Goal: Information Seeking & Learning: Learn about a topic

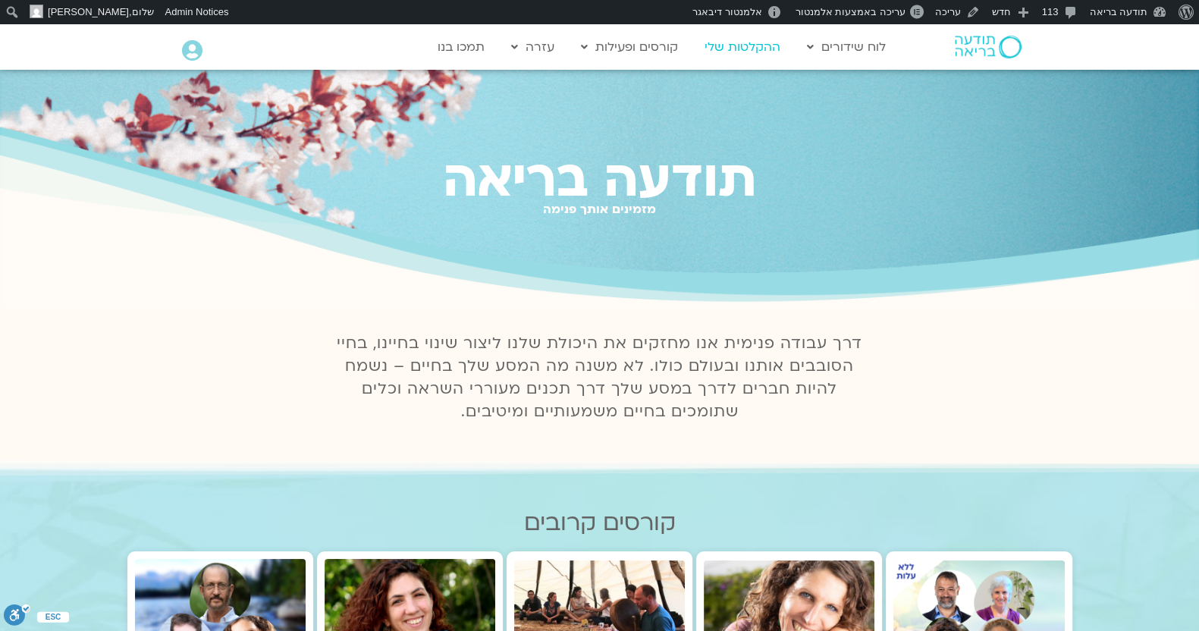
click at [751, 45] on link "ההקלטות שלי" at bounding box center [742, 47] width 91 height 29
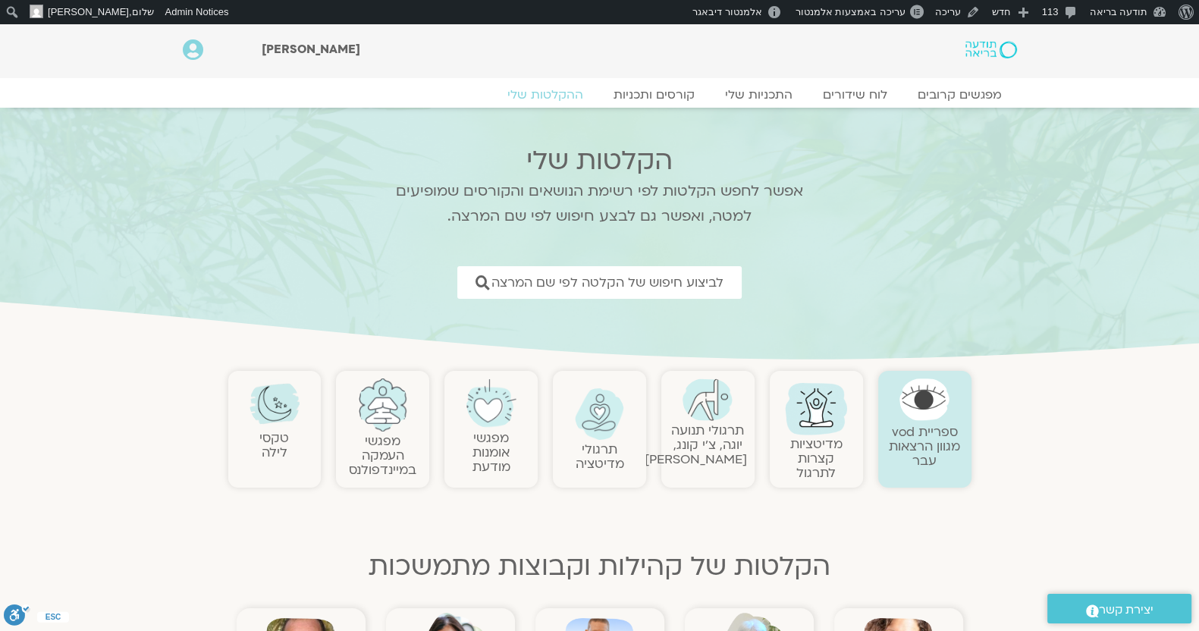
scroll to position [158, 0]
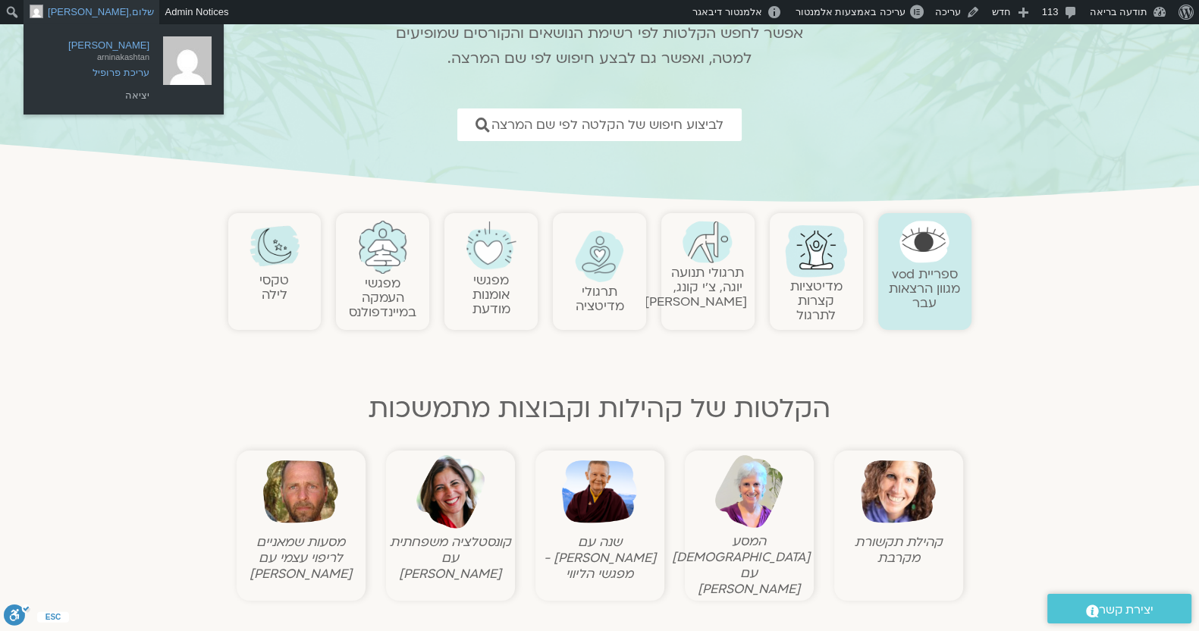
click at [124, 54] on span "arninakashtan" at bounding box center [96, 54] width 106 height 14
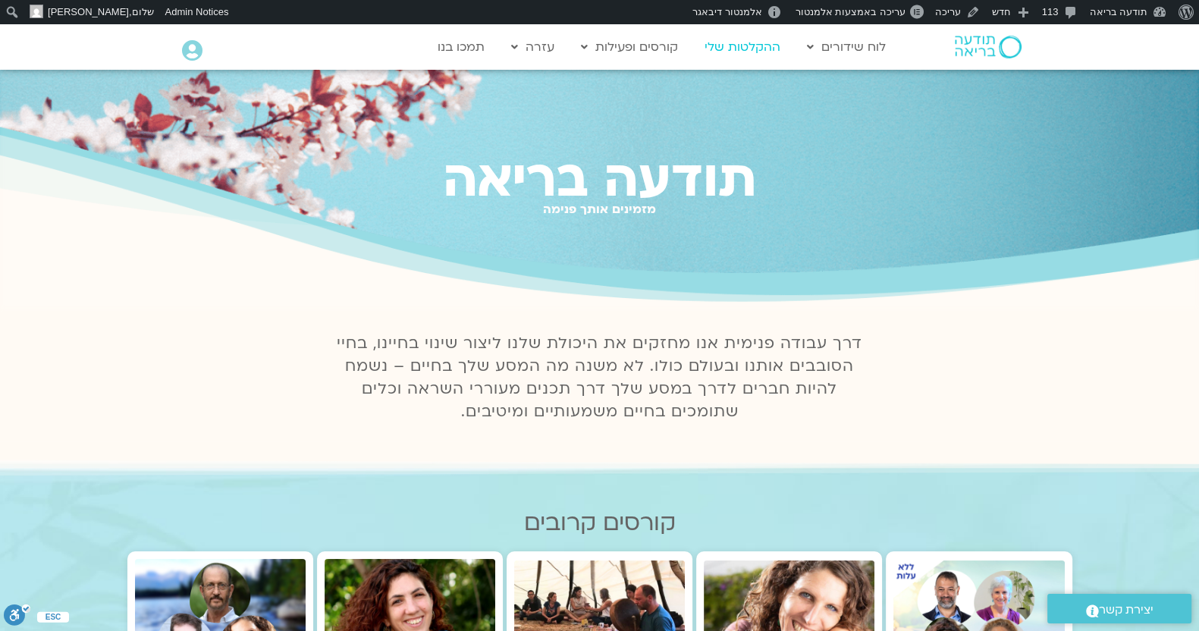
click at [747, 47] on link "ההקלטות שלי" at bounding box center [742, 47] width 91 height 29
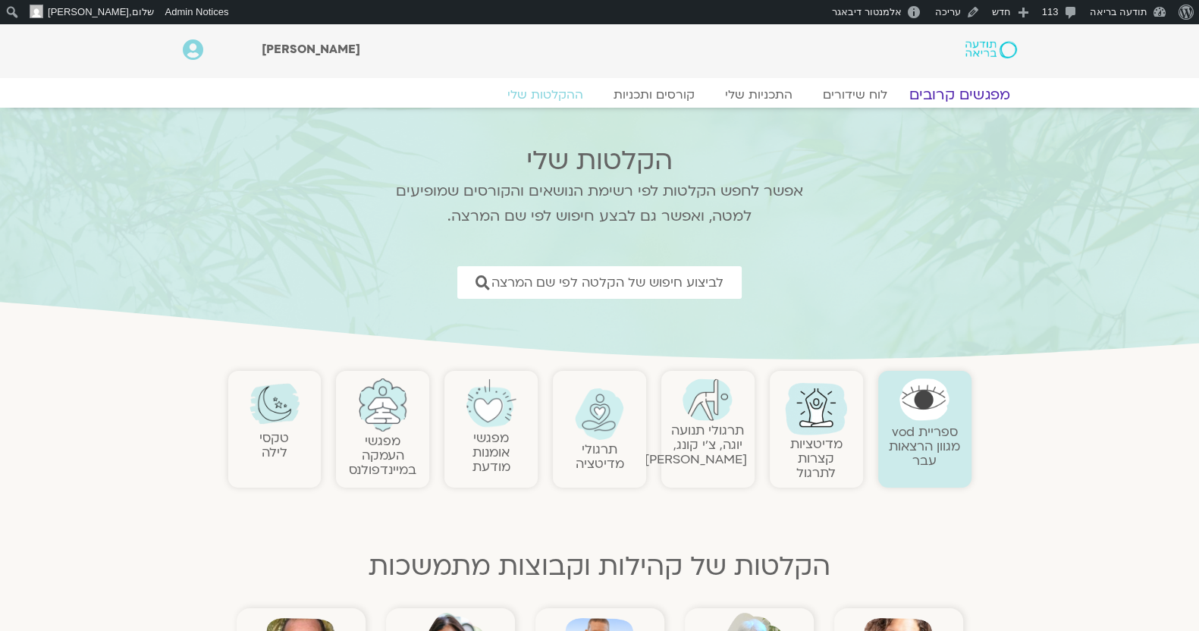
click at [932, 96] on link "מפגשים קרובים" at bounding box center [958, 95] width 137 height 18
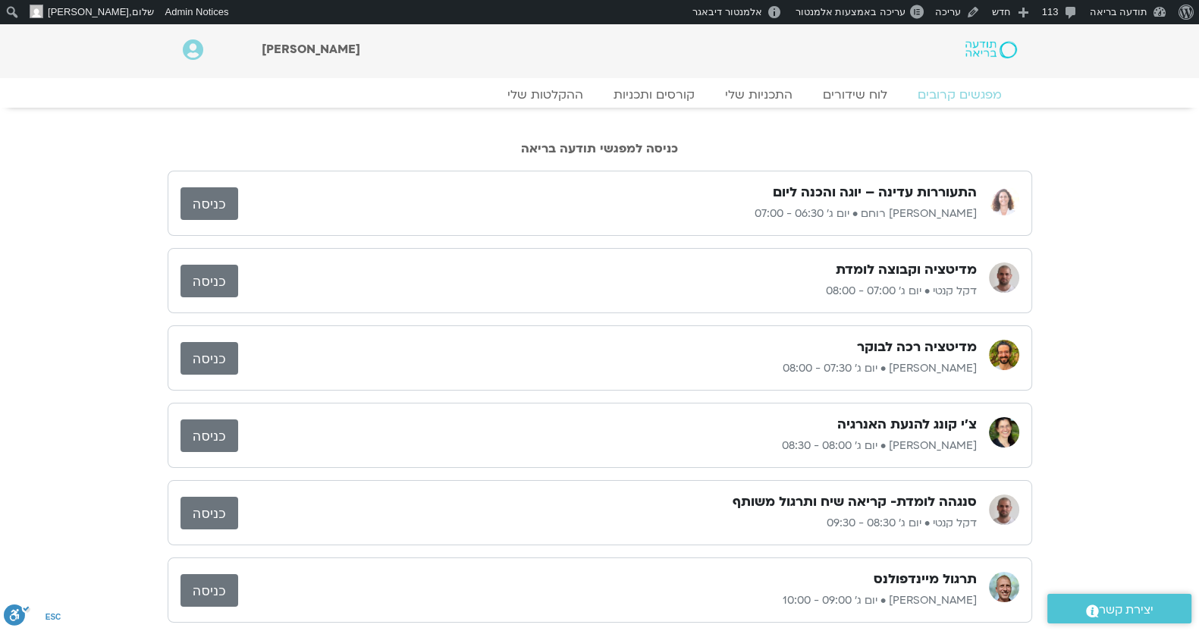
click at [990, 56] on img at bounding box center [990, 49] width 51 height 17
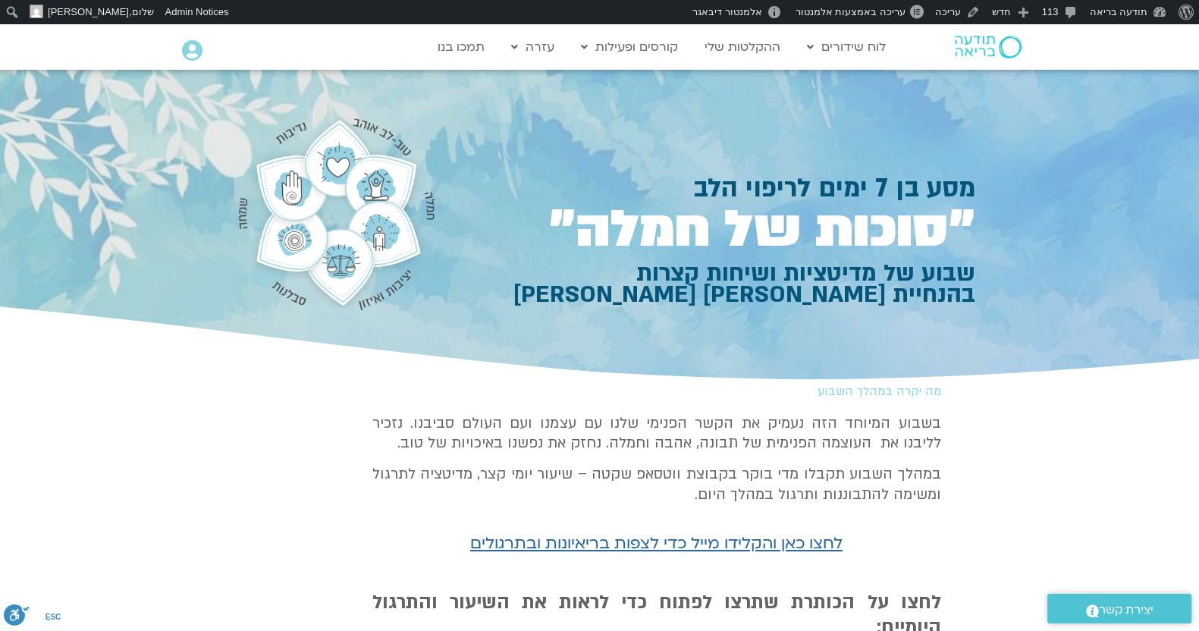
click at [607, 393] on h2 "מה יקרה במהלך השבוע" at bounding box center [659, 391] width 563 height 14
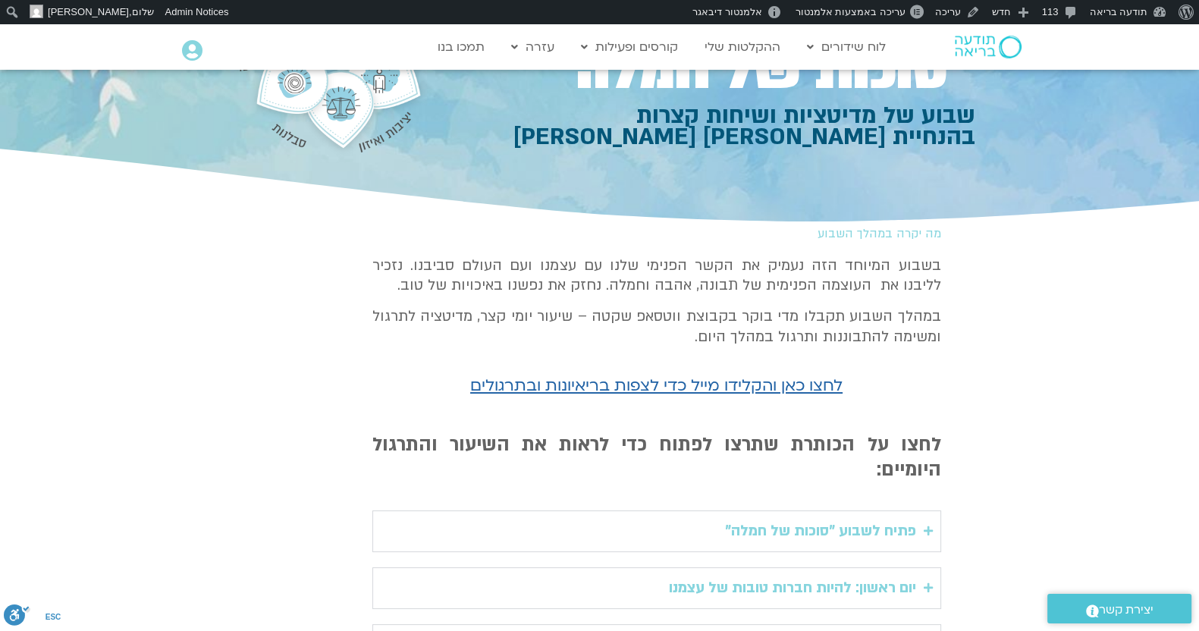
click at [720, 278] on p "בשבוע המיוחד הזה נעמיק את הקשר הפנימי שלנו עם עצמנו ועם העולם סביבנו. נזכיר ללי…" at bounding box center [656, 276] width 569 height 40
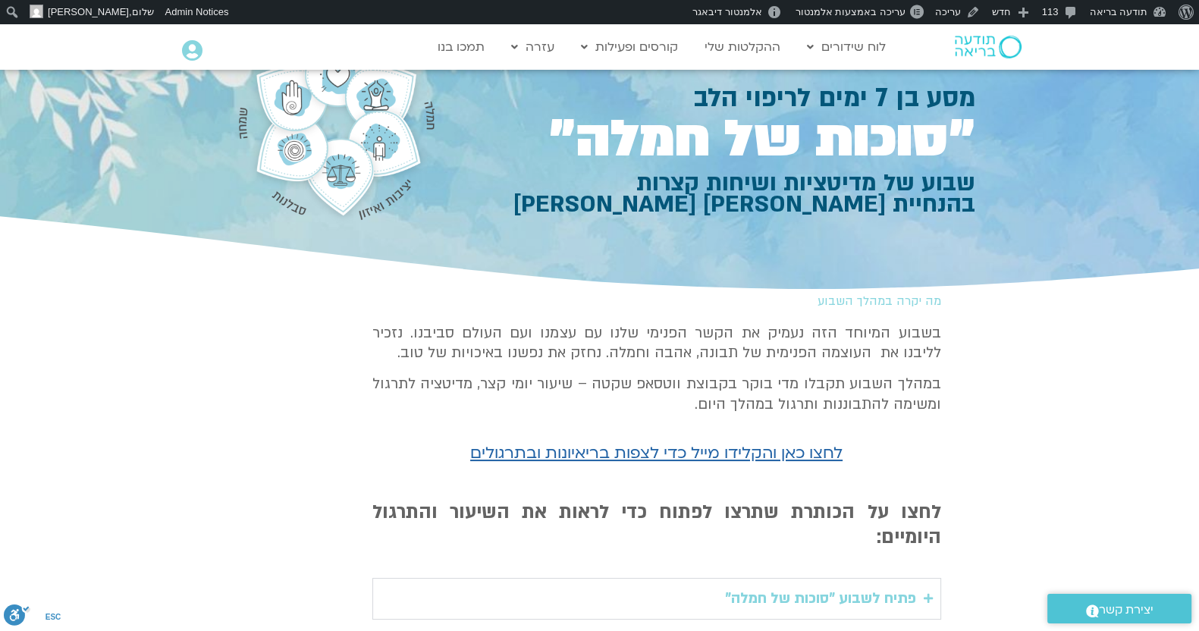
scroll to position [78, 0]
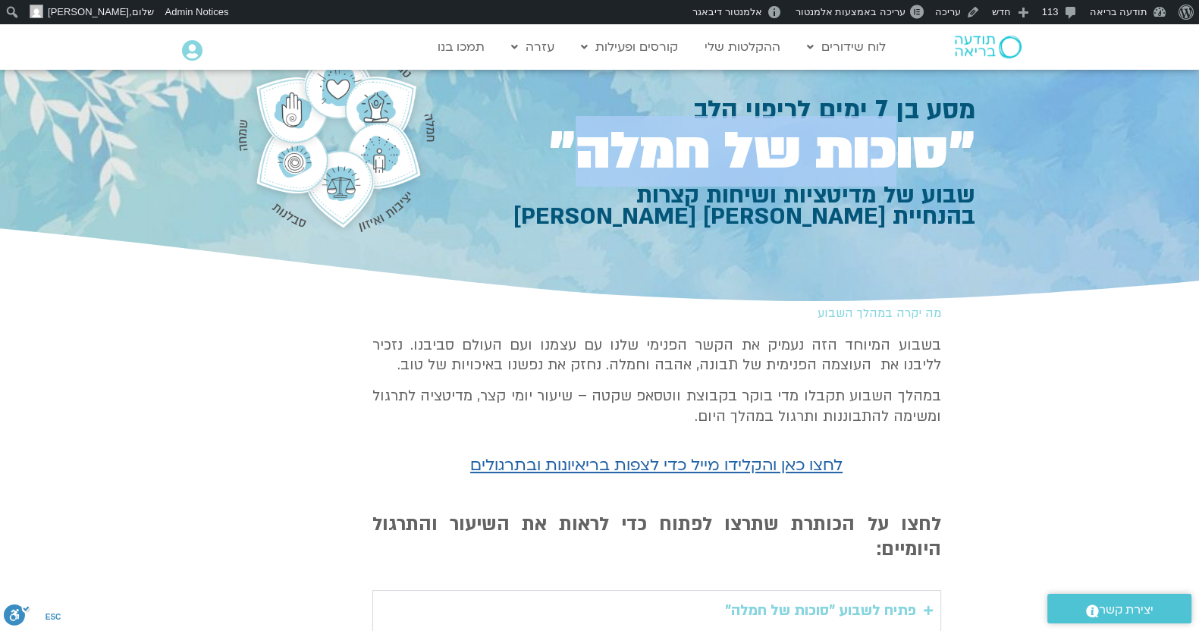
drag, startPoint x: 604, startPoint y: 158, endPoint x: 912, endPoint y: 152, distance: 308.7
click at [912, 152] on h1 "״סוכות של חמלה״" at bounding box center [713, 151] width 526 height 47
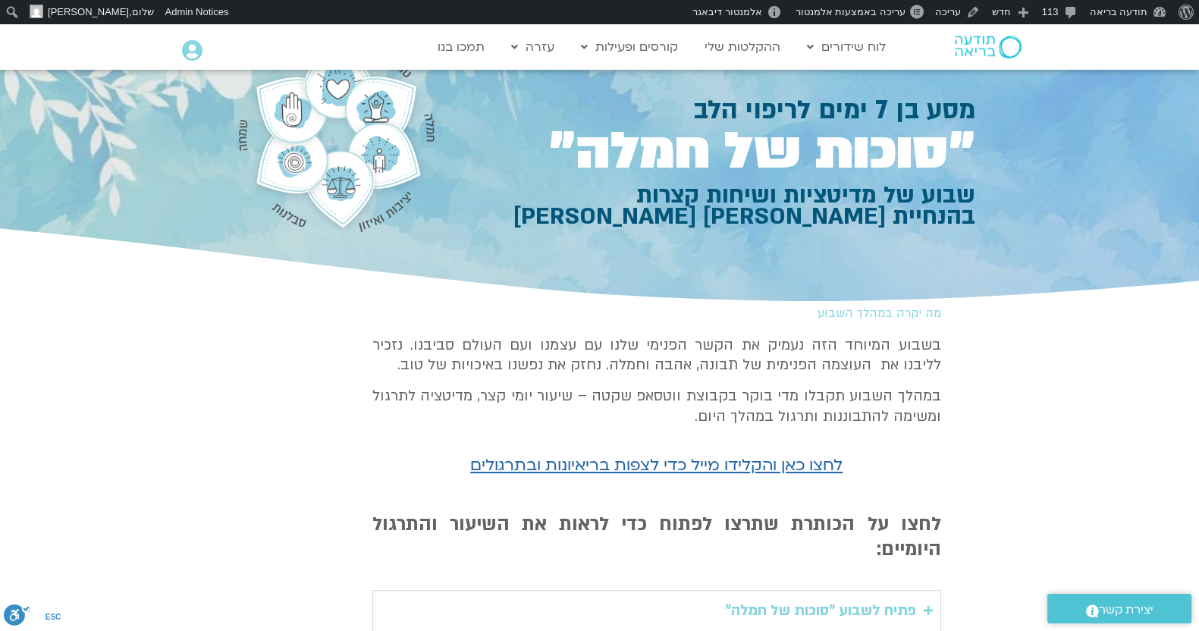
click at [915, 187] on h1 "שבוע של מדיטציות ושיחות קצרות בהנחיית אלה טולנאי וסנדיה בר קמה" at bounding box center [713, 205] width 526 height 42
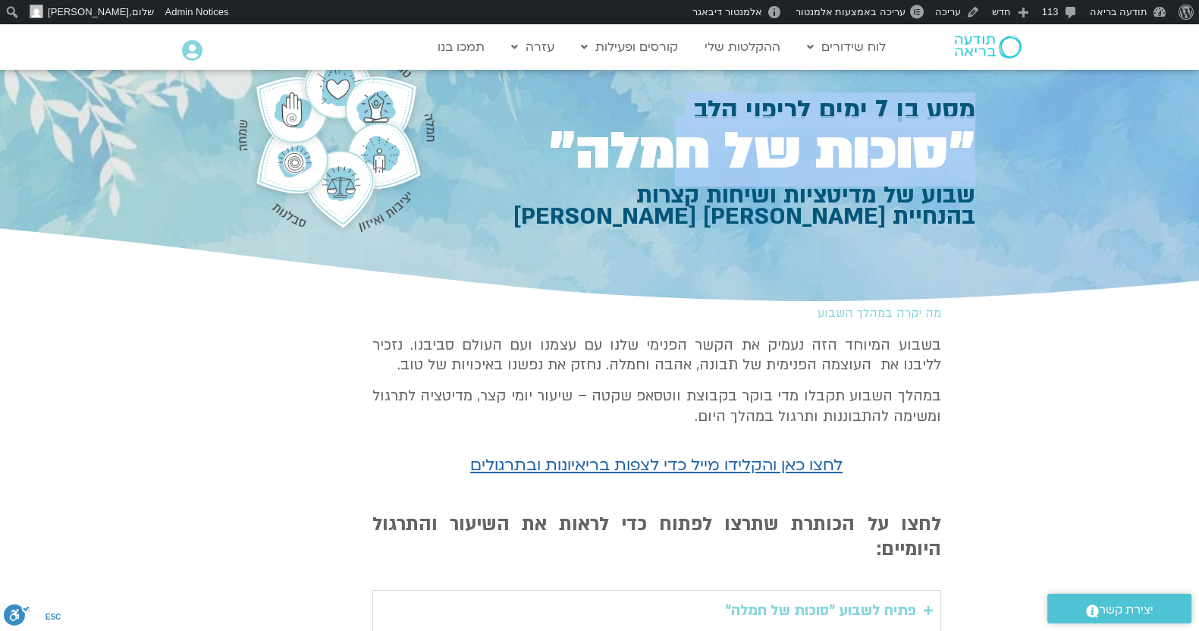
drag, startPoint x: 713, startPoint y: 118, endPoint x: 1028, endPoint y: 137, distance: 315.3
click at [1028, 137] on section "מסע בן 7 ימים לריפוי הלב ״סוכות של חמלה״ שבוע של מדיטציות ושיחות קצרות בהנחיית …" at bounding box center [599, 149] width 1199 height 315
click at [977, 93] on div at bounding box center [599, 149] width 1199 height 315
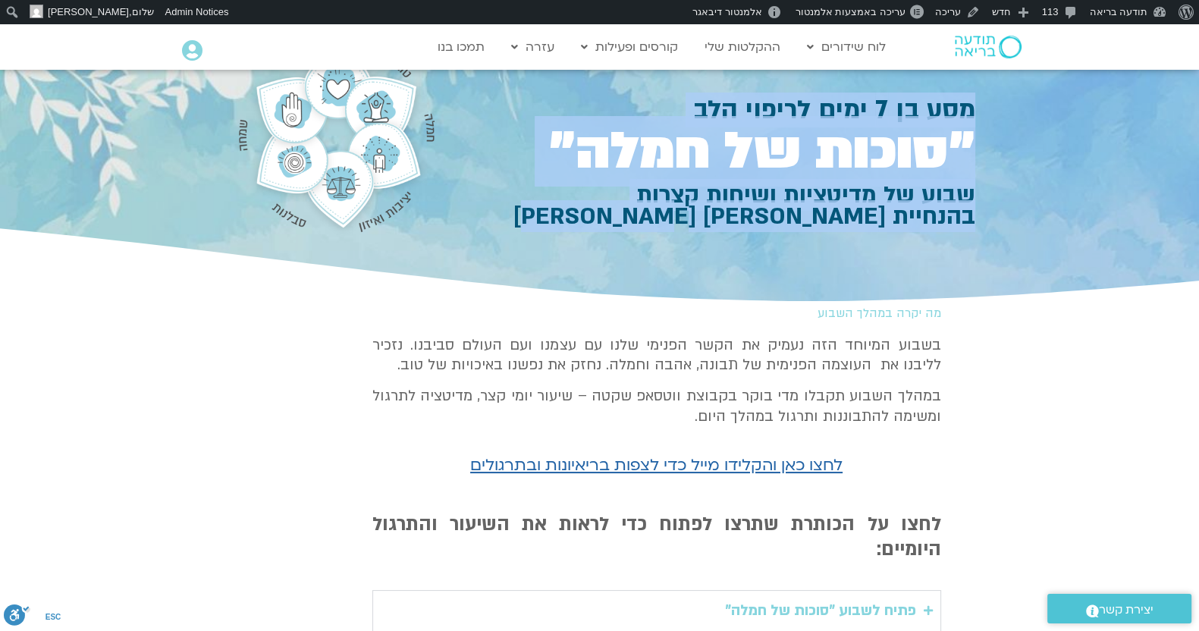
drag, startPoint x: 977, startPoint y: 106, endPoint x: 610, endPoint y: 235, distance: 388.3
click at [610, 235] on section "מסע בן 7 ימים לריפוי הלב ״סוכות של חמלה״ שבוע של מדיטציות ושיחות קצרות בהנחיית …" at bounding box center [599, 149] width 1199 height 315
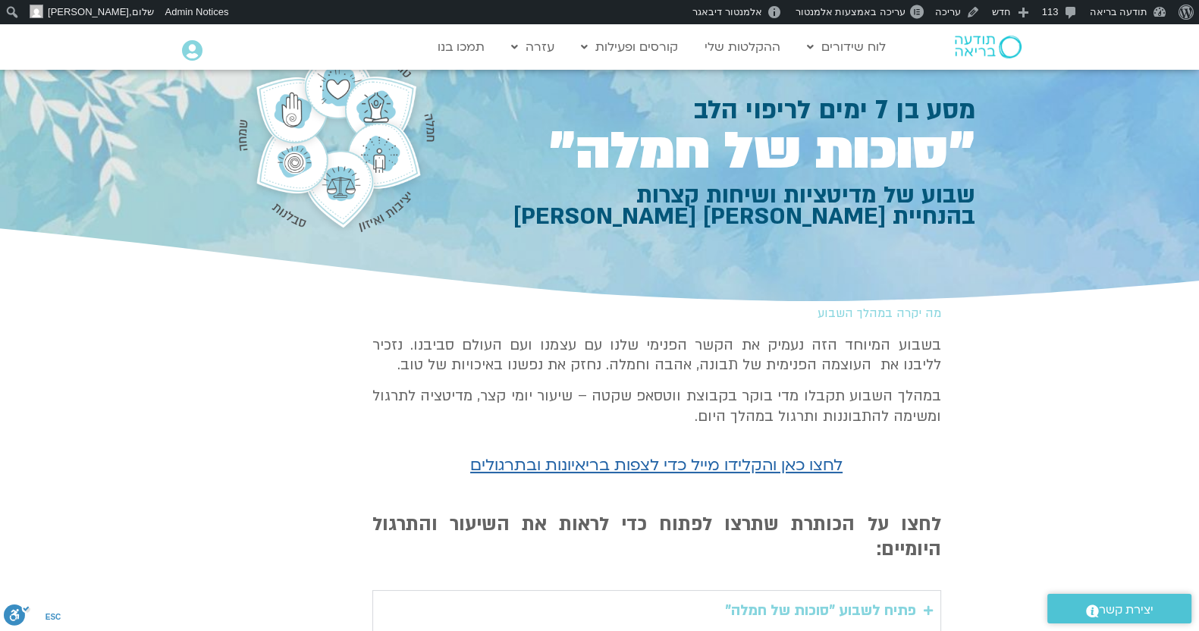
click at [682, 414] on p "במהלך השבוע תקבלו מדי בוקר בקבוצת ווטסאפ שקטה – שיעור יומי קצר, מדיטציה לתרגול …" at bounding box center [656, 406] width 569 height 40
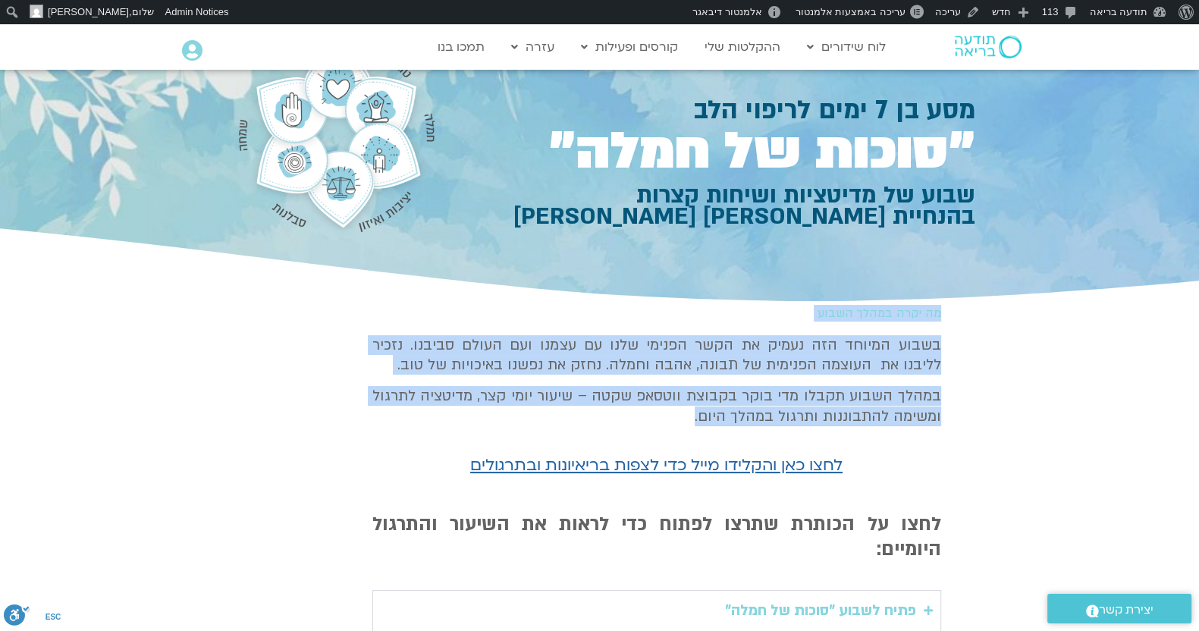
drag, startPoint x: 693, startPoint y: 416, endPoint x: 950, endPoint y: 322, distance: 274.0
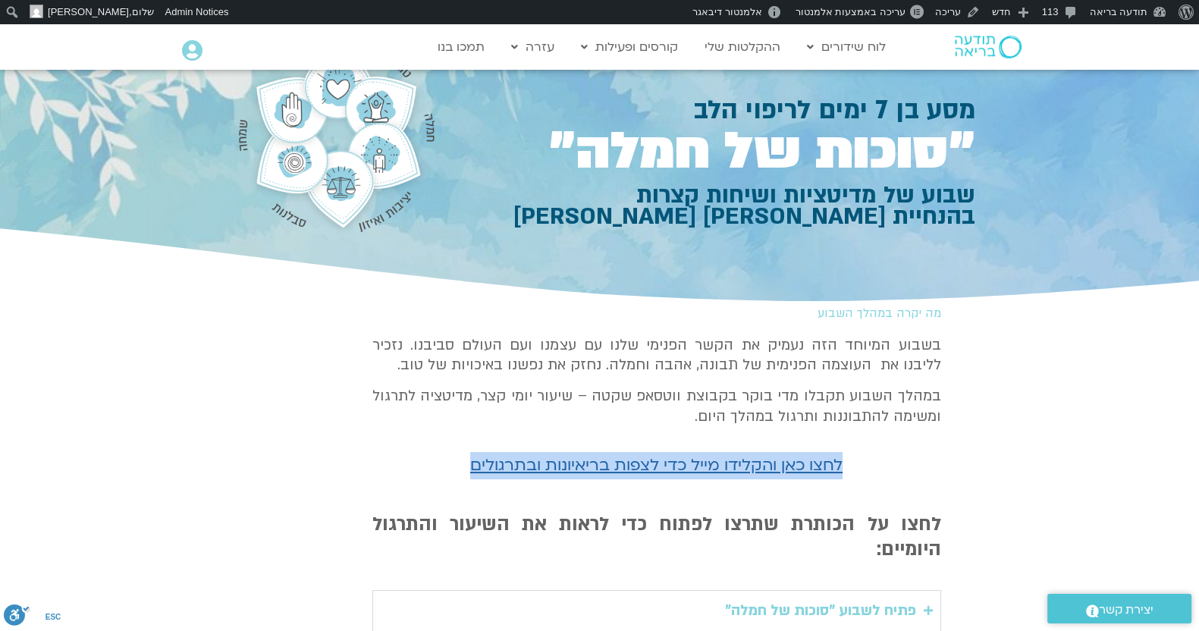
drag, startPoint x: 725, startPoint y: 466, endPoint x: 930, endPoint y: 473, distance: 204.9
click at [930, 473] on p "לחצו כאן והקלידו מייל כדי לצפות בריאיונות ובתרגולים" at bounding box center [656, 465] width 569 height 27
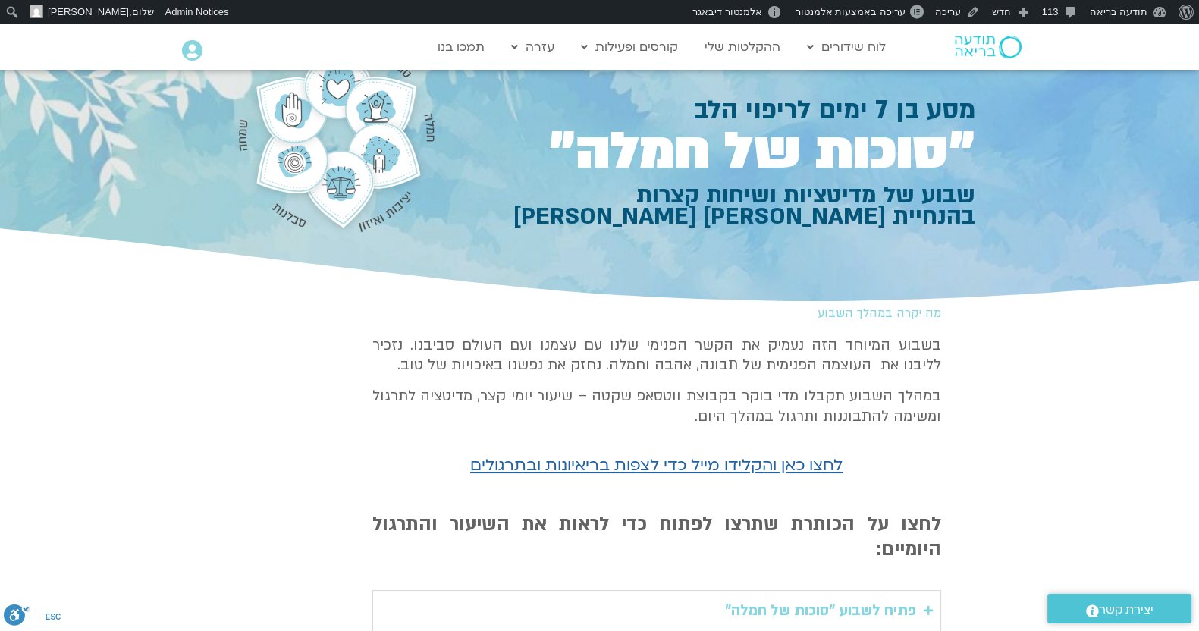
click at [694, 428] on div "בשבוע המיוחד הזה נעמיק את הקשר הפנימי שלנו עם עצמנו ועם העולם סביבנו. נזכיר ללי…" at bounding box center [656, 386] width 569 height 102
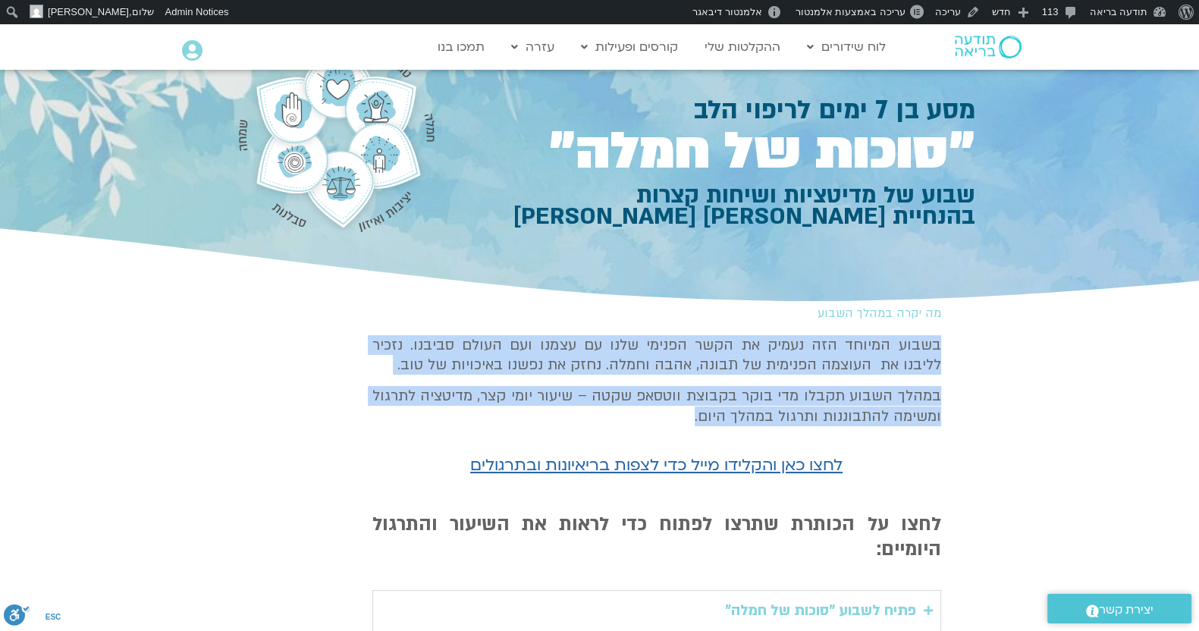
drag, startPoint x: 685, startPoint y: 411, endPoint x: 1055, endPoint y: 336, distance: 377.6
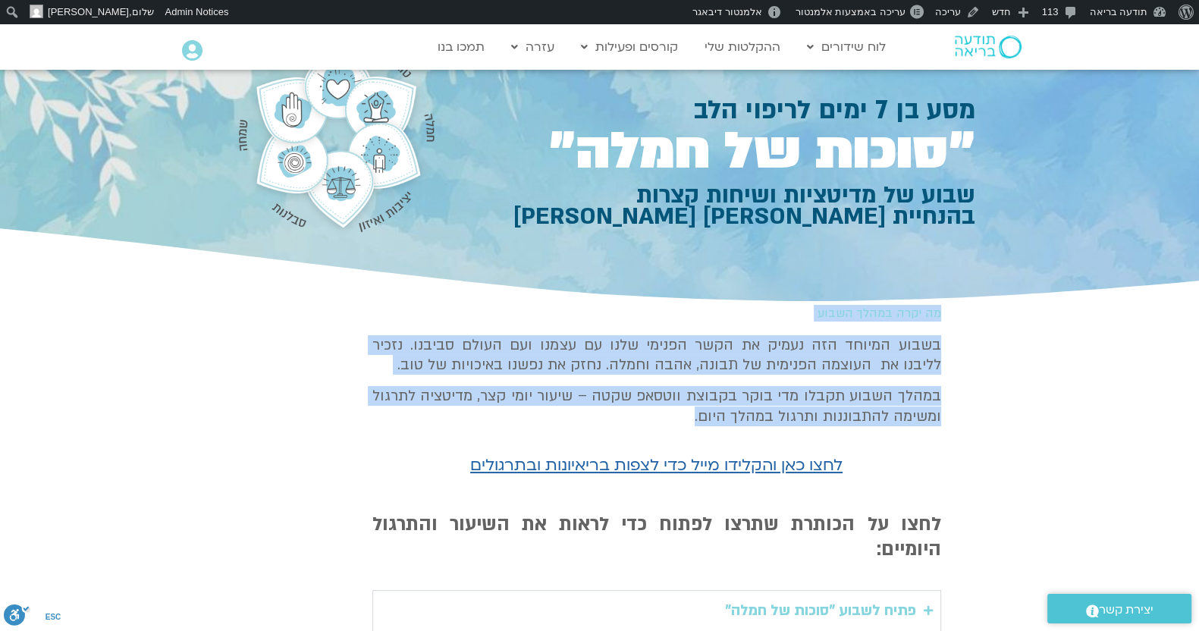
drag, startPoint x: 945, startPoint y: 308, endPoint x: 689, endPoint y: 415, distance: 277.7
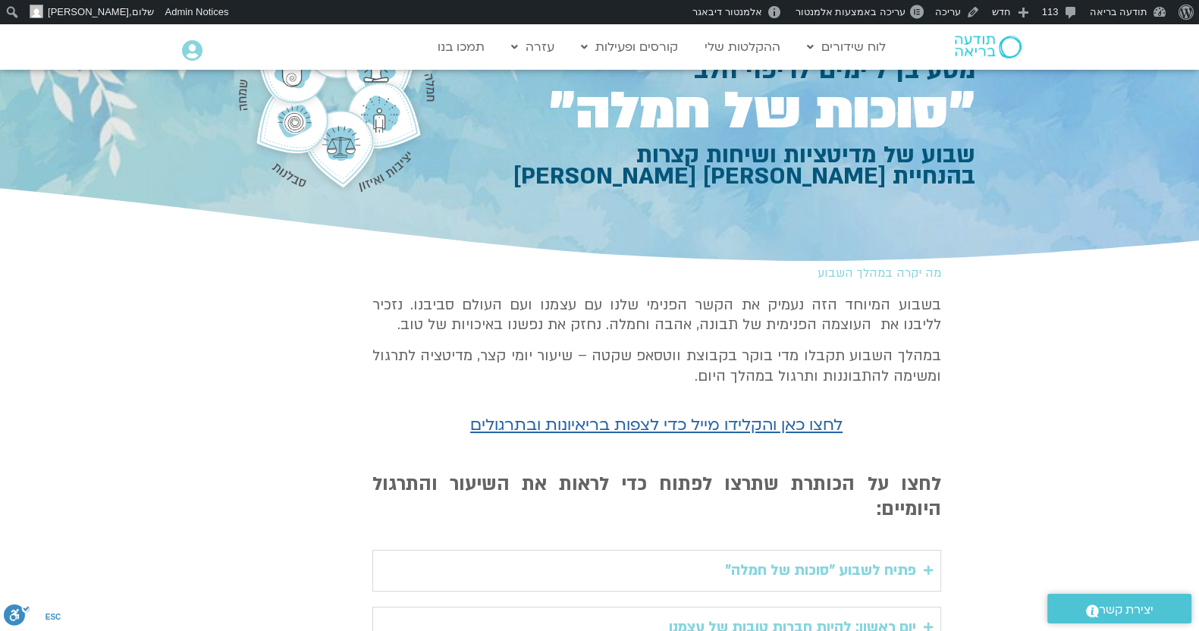
scroll to position [110, 0]
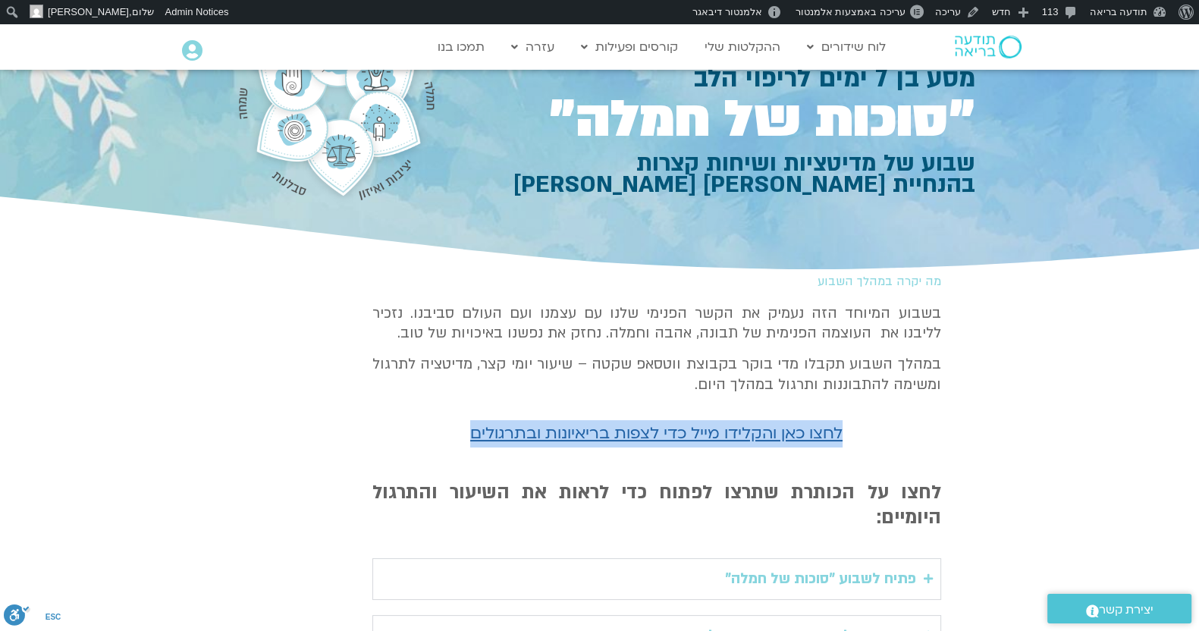
drag, startPoint x: 428, startPoint y: 453, endPoint x: 872, endPoint y: 420, distance: 445.6
click at [853, 430] on div "לחצו כאן והקלידו מייל כדי לצפות בריאיונות ובתרגולים" at bounding box center [656, 439] width 569 height 38
drag, startPoint x: 886, startPoint y: 422, endPoint x: 361, endPoint y: 461, distance: 527.0
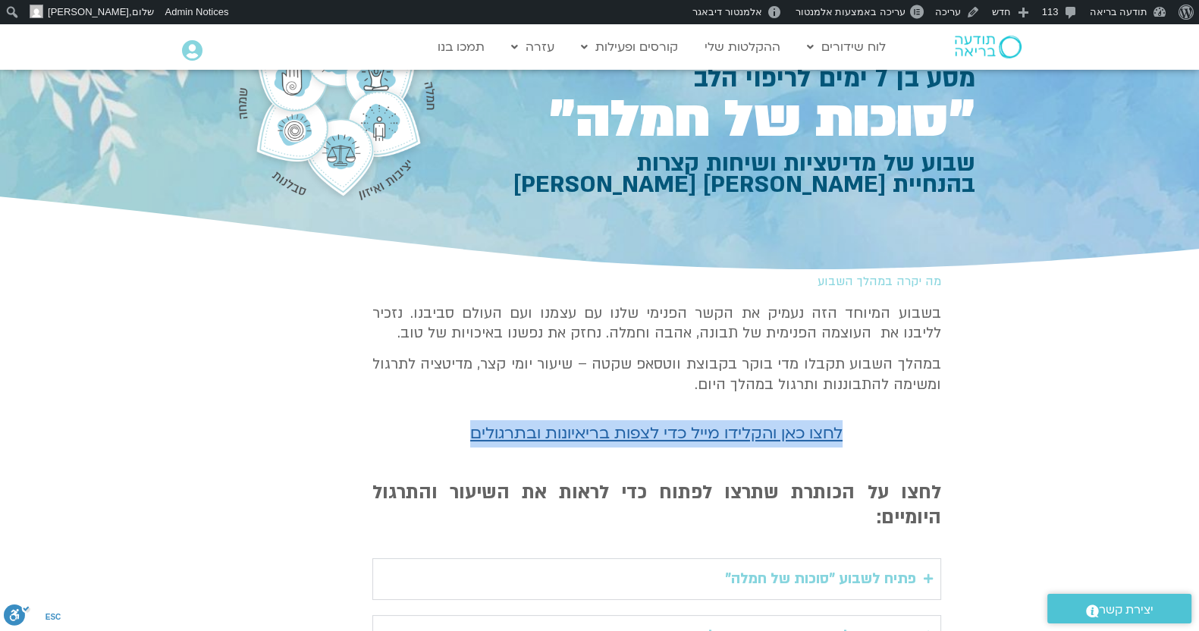
drag, startPoint x: 431, startPoint y: 442, endPoint x: 956, endPoint y: 443, distance: 524.8
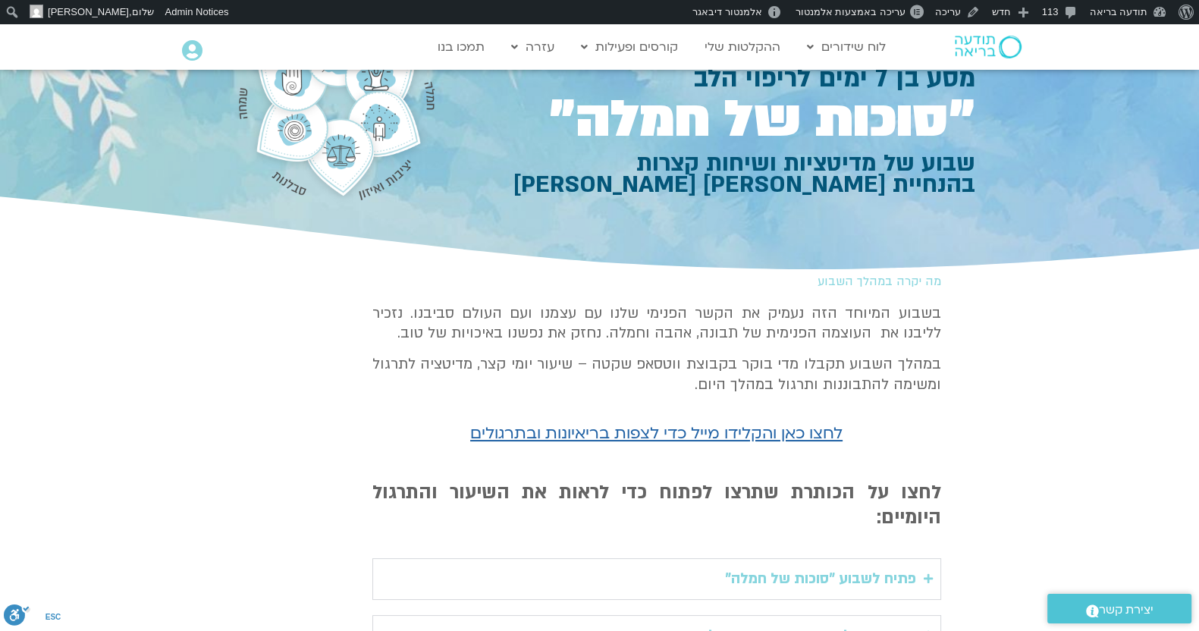
click at [604, 362] on p "במהלך השבוע תקבלו מדי בוקר בקבוצת ווטסאפ שקטה – שיעור יומי קצר, מדיטציה לתרגול …" at bounding box center [656, 374] width 569 height 40
click at [739, 335] on p "בשבוע המיוחד הזה נעמיק את הקשר הפנימי שלנו עם עצמנו ועם העולם סביבנו. נזכיר ללי…" at bounding box center [656, 323] width 569 height 40
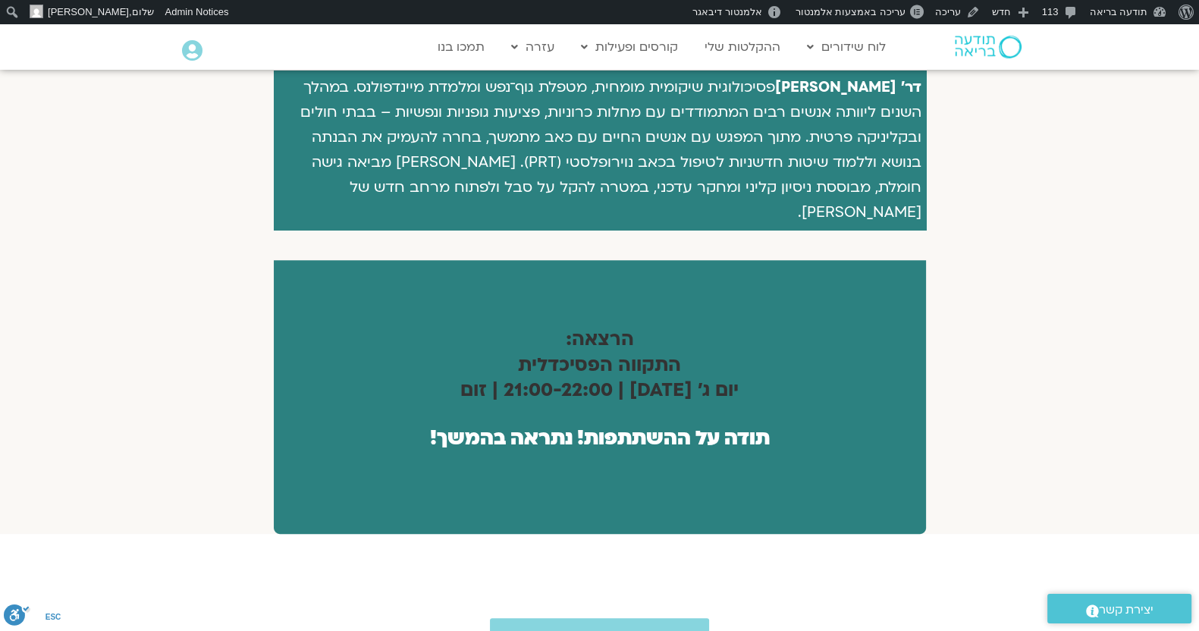
scroll to position [202, 0]
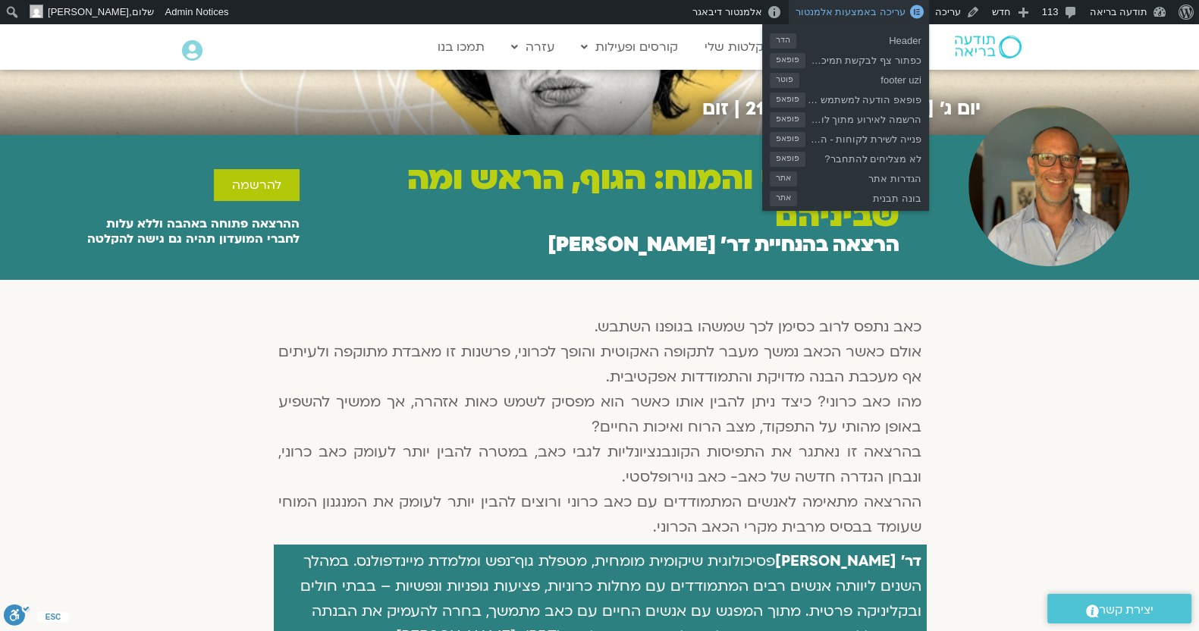
click at [836, 11] on span "עריכה באמצעות אלמנטור" at bounding box center [850, 11] width 110 height 11
